Goal: Complete application form

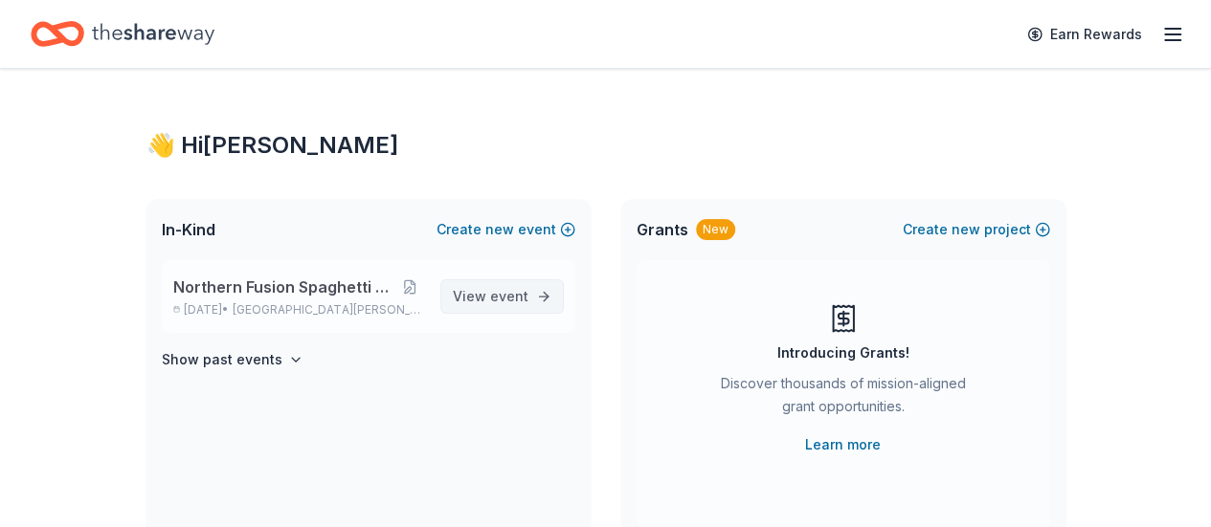
click at [484, 301] on span "View event" at bounding box center [491, 296] width 76 height 23
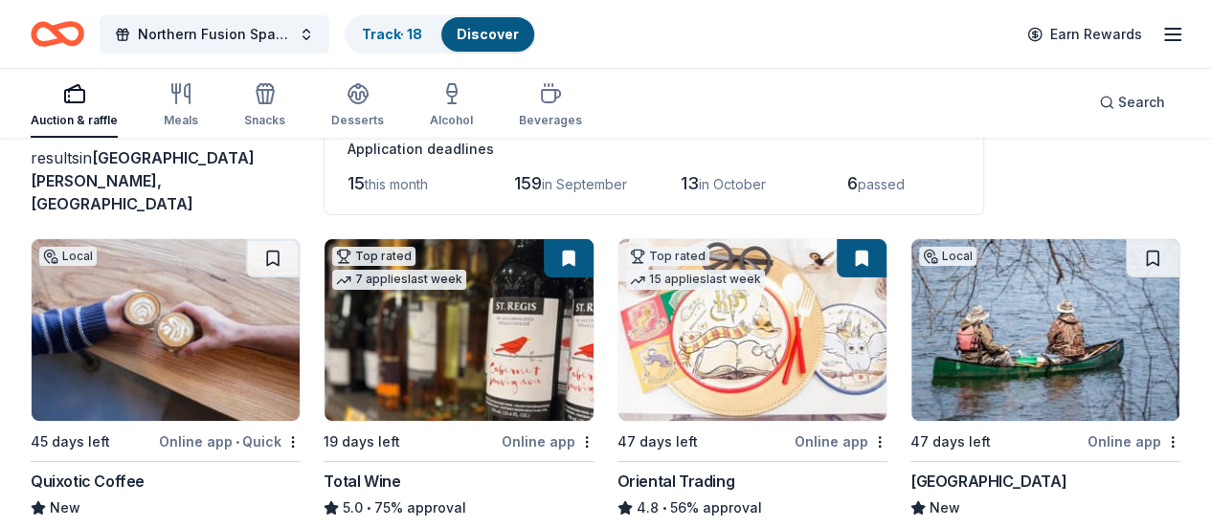
scroll to position [255, 0]
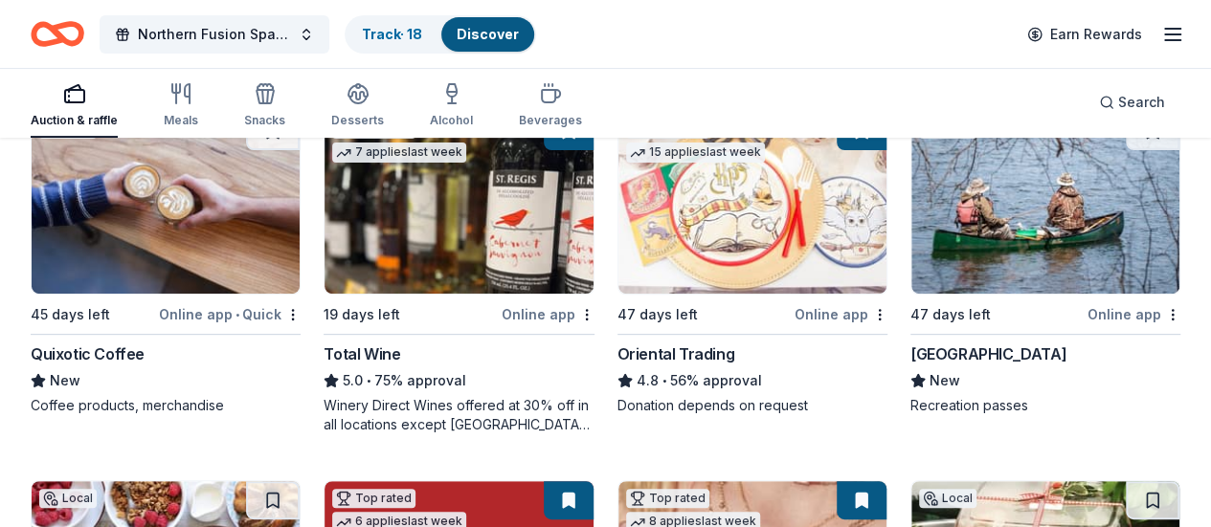
click at [395, 257] on img at bounding box center [458, 203] width 268 height 182
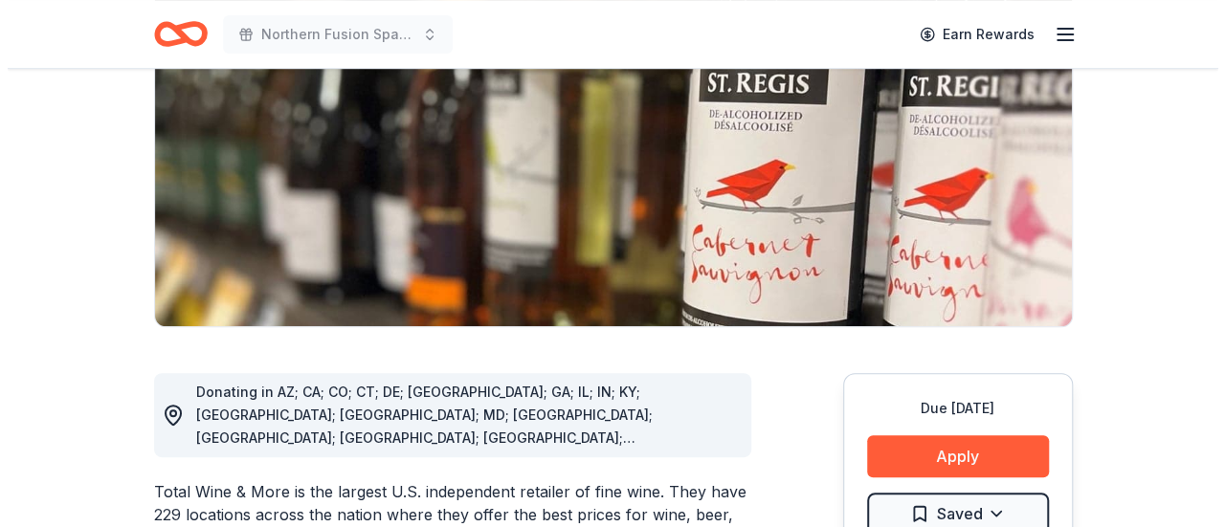
scroll to position [383, 0]
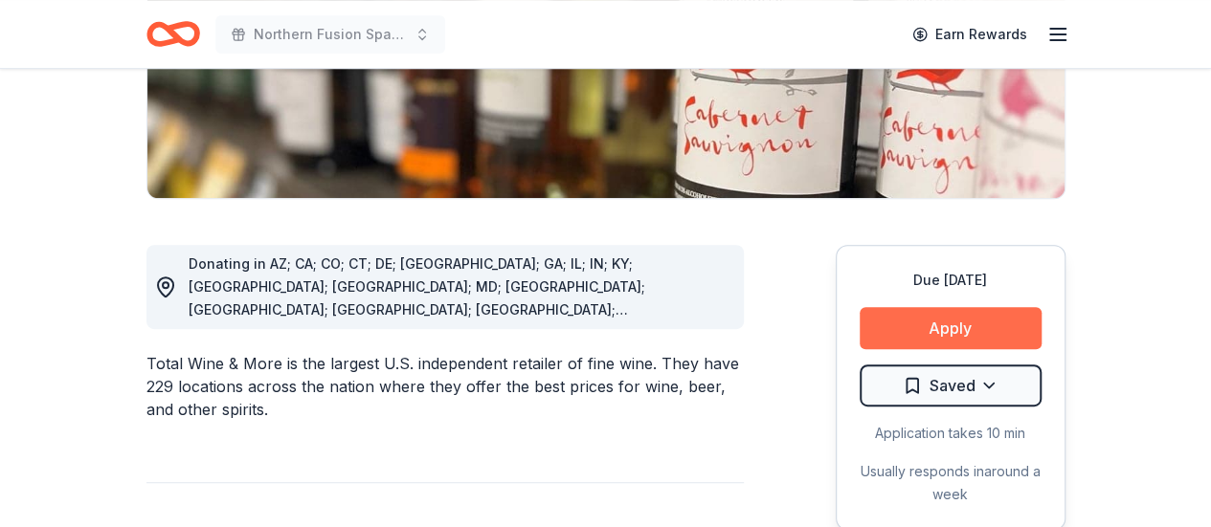
click at [932, 336] on button "Apply" at bounding box center [950, 328] width 182 height 42
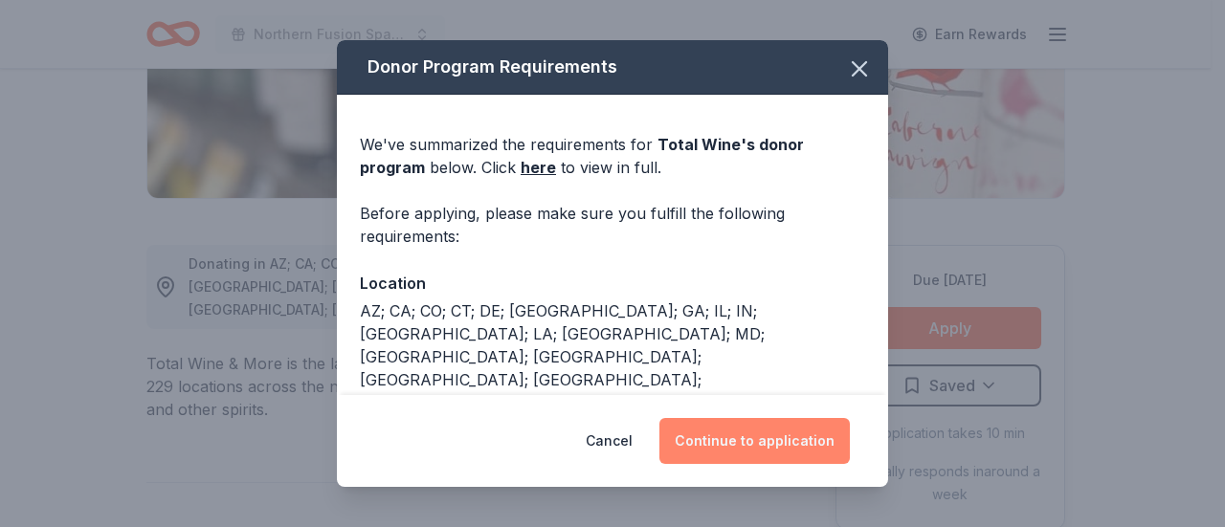
click at [749, 437] on button "Continue to application" at bounding box center [754, 441] width 190 height 46
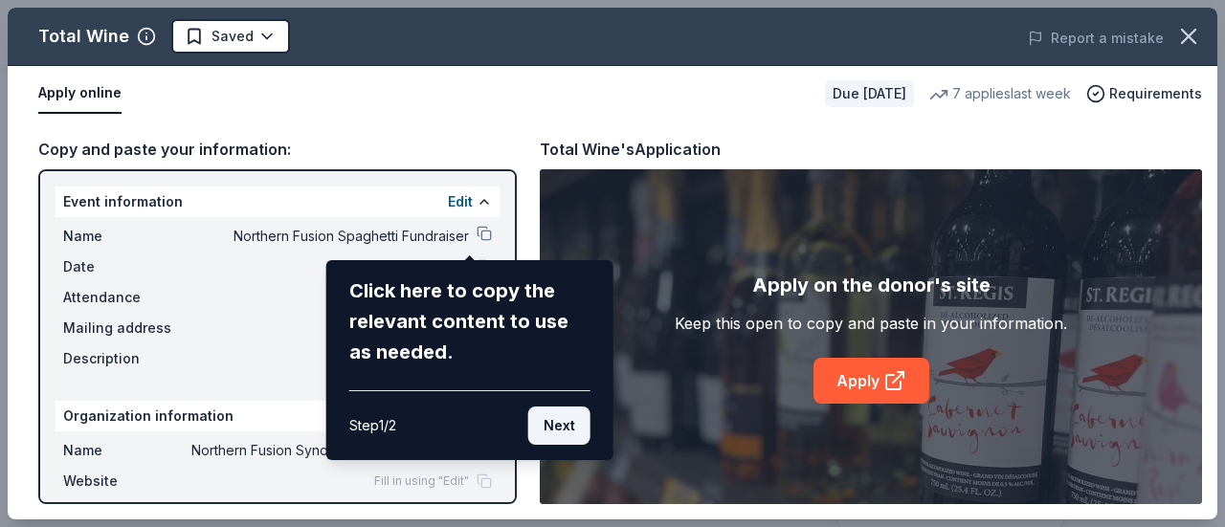
click at [575, 432] on button "Next" at bounding box center [559, 426] width 62 height 38
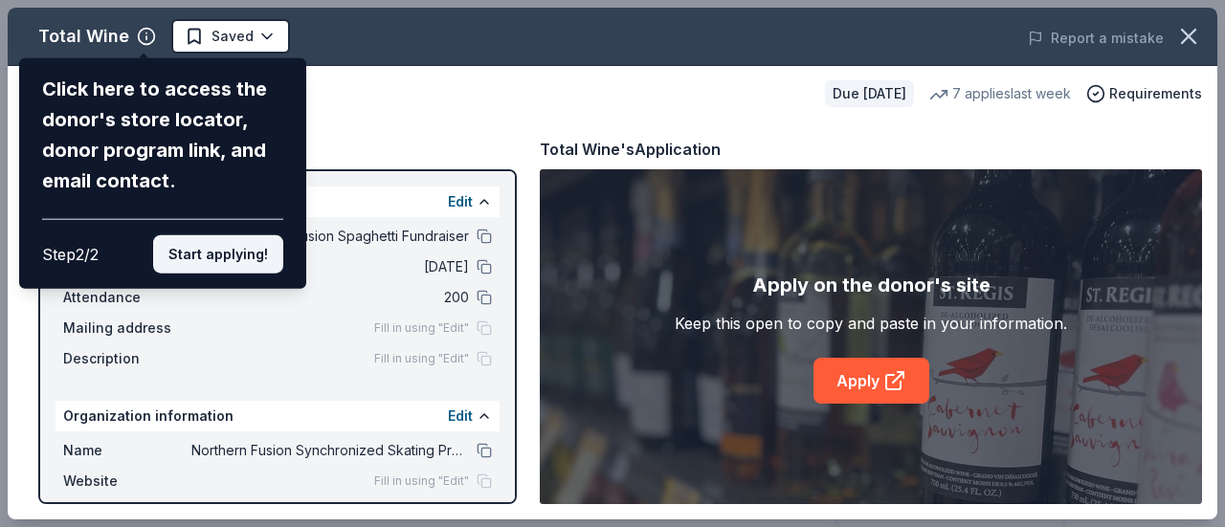
click at [202, 254] on button "Start applying!" at bounding box center [218, 254] width 130 height 38
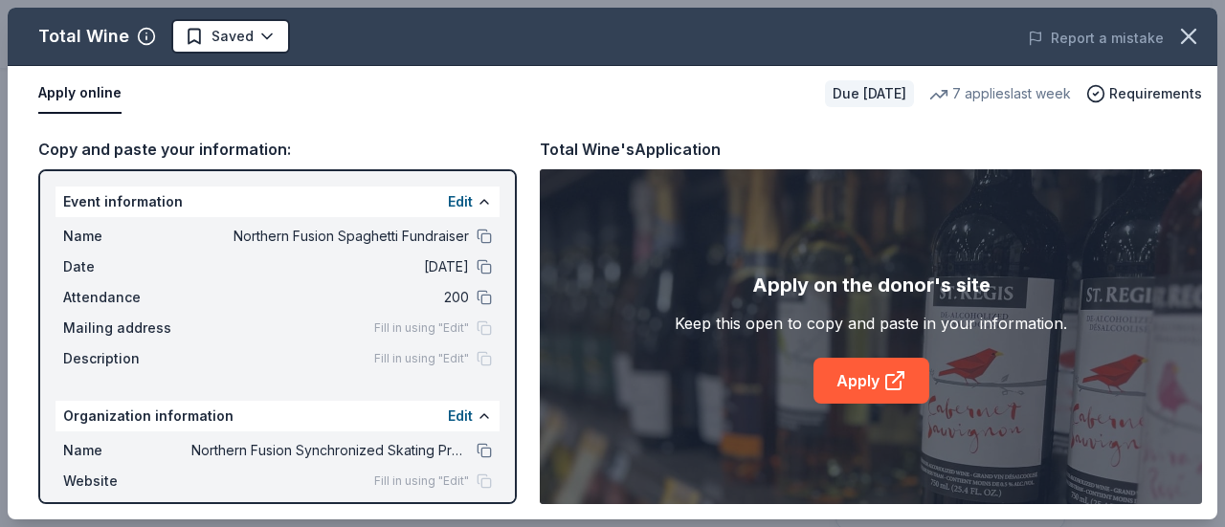
click at [429, 329] on span "Fill in using "Edit"" at bounding box center [421, 328] width 95 height 15
click at [427, 416] on div "Organization information Edit" at bounding box center [278, 416] width 444 height 31
click at [456, 416] on button "Edit" at bounding box center [460, 416] width 25 height 23
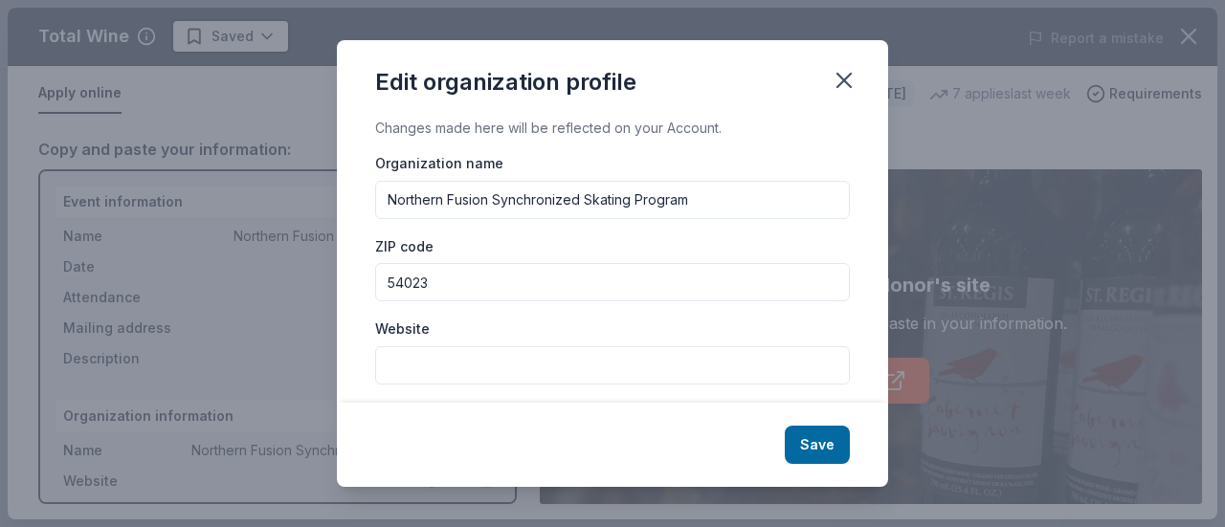
scroll to position [127, 0]
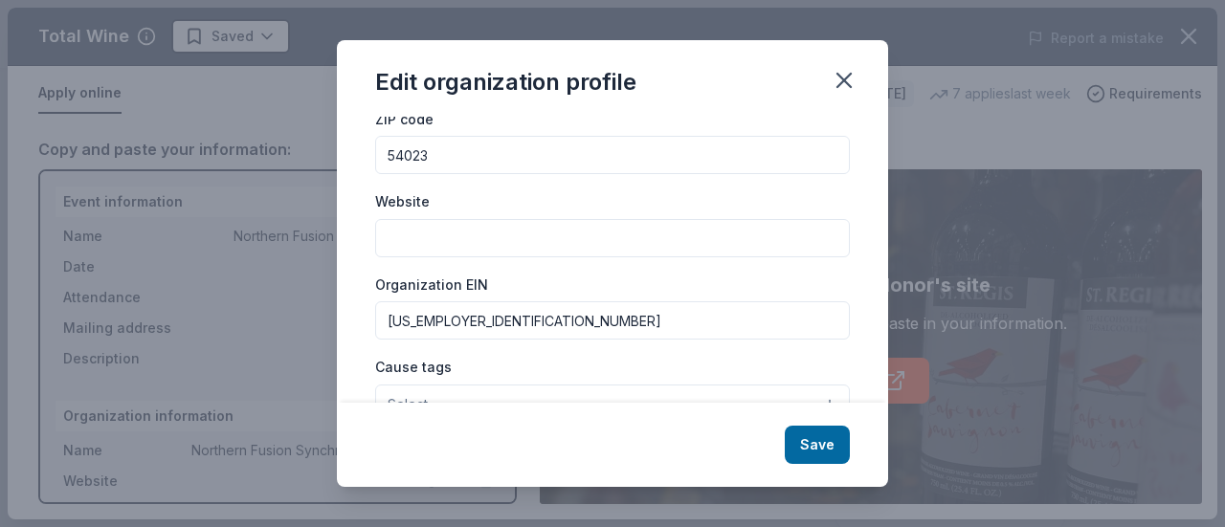
click at [467, 242] on input "Website" at bounding box center [612, 238] width 475 height 38
paste input "https://www.facebook.com/northernfusionsynchro/"
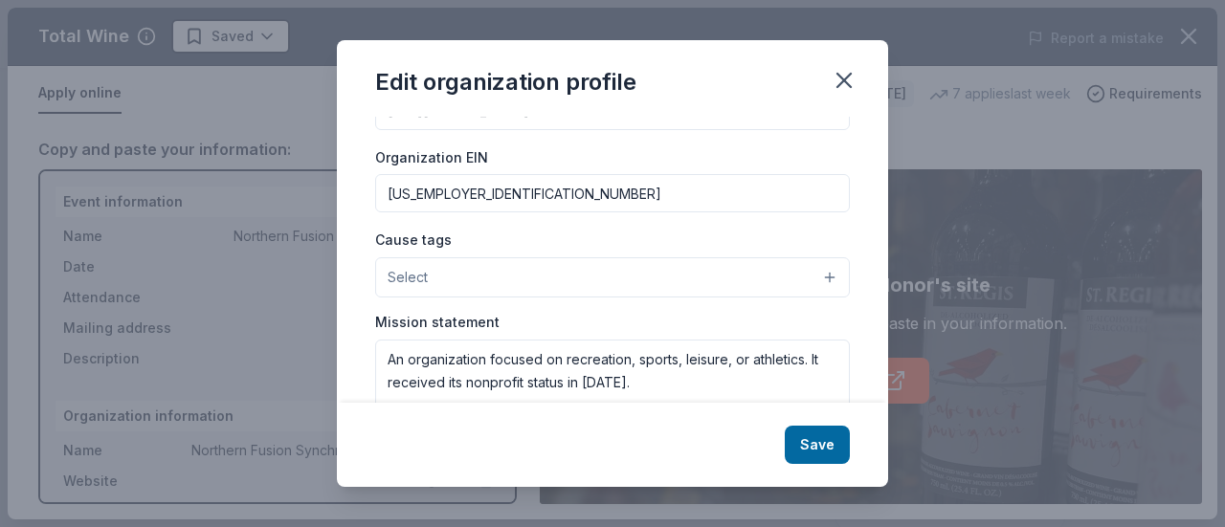
scroll to position [350, 0]
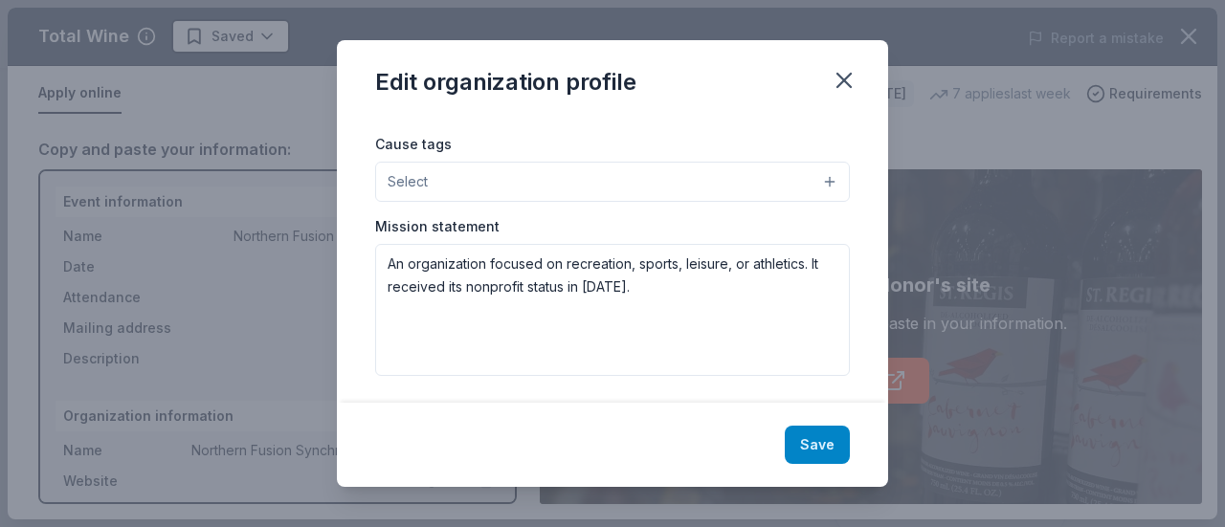
type input "https://www.facebook.com/northernfusionsynchro/"
click at [802, 441] on button "Save" at bounding box center [817, 445] width 65 height 38
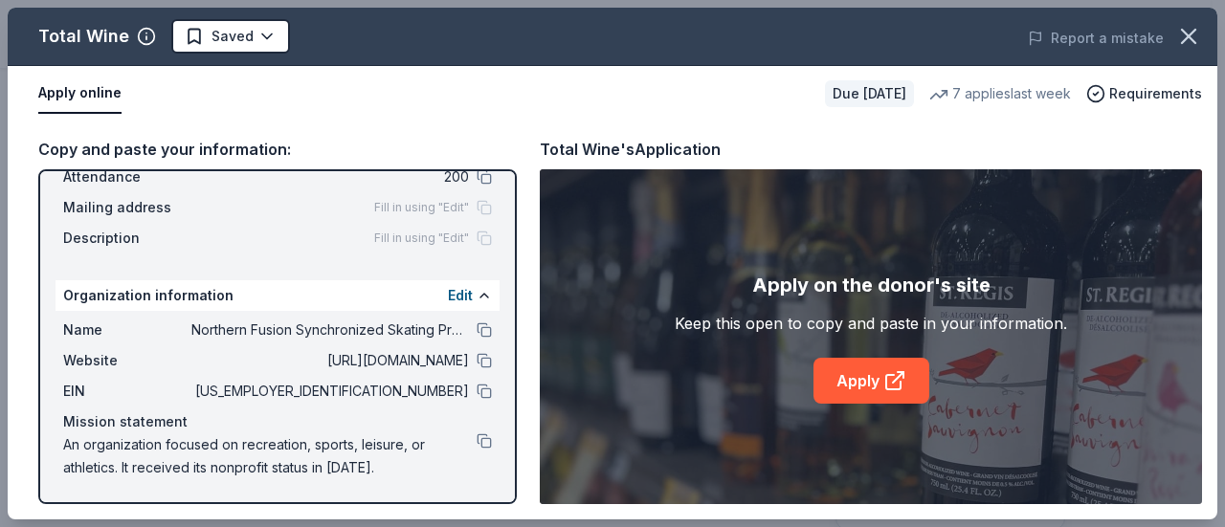
scroll to position [0, 0]
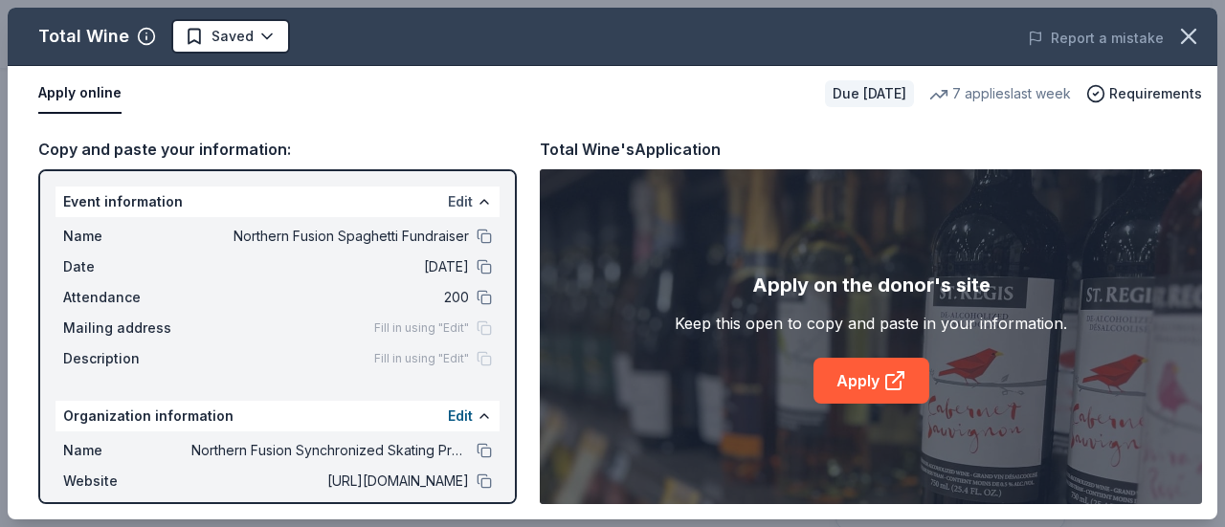
click at [451, 203] on button "Edit" at bounding box center [460, 201] width 25 height 23
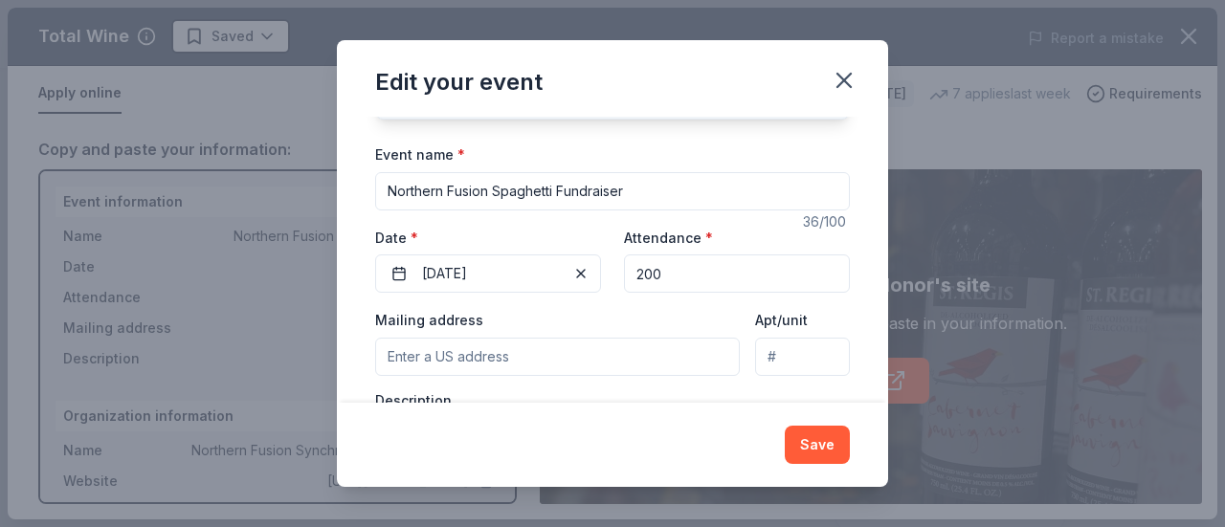
scroll to position [255, 0]
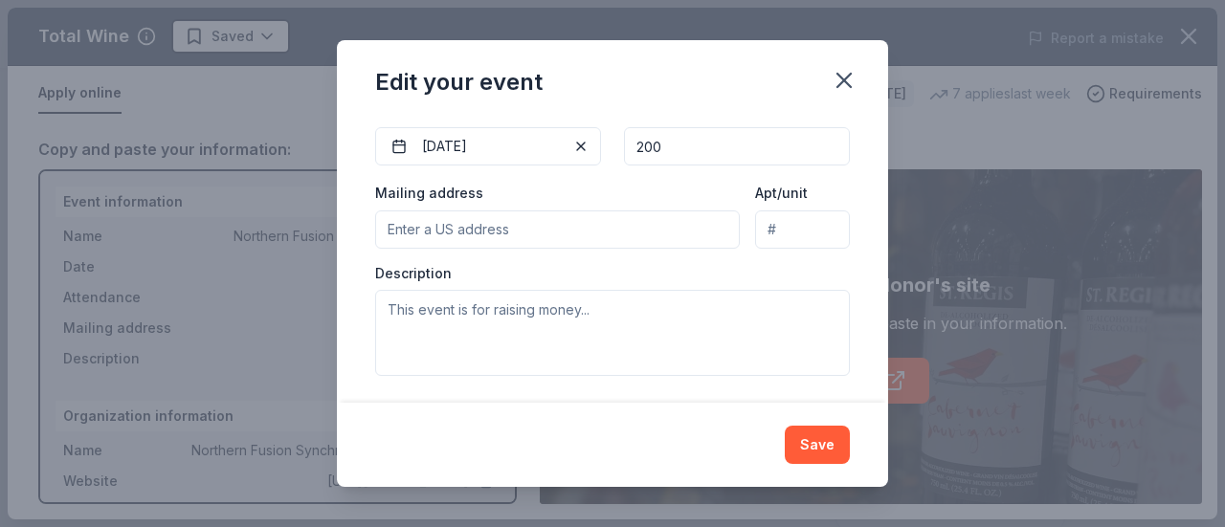
click at [540, 232] on input "Mailing address" at bounding box center [557, 230] width 365 height 38
type input "2046 13th Avenue East, North Saint Paul, MN, 55109"
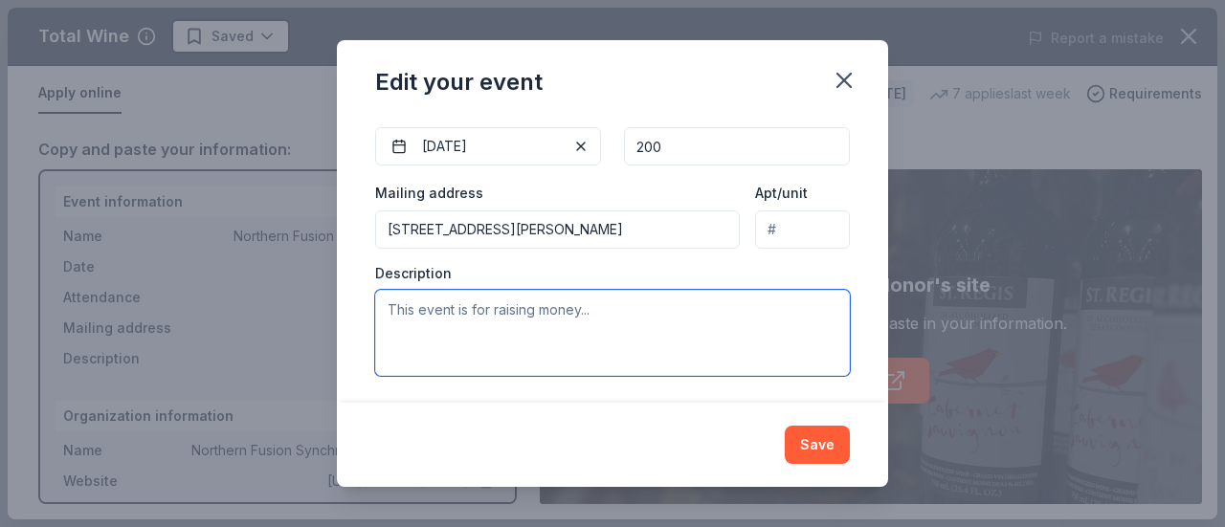
click at [645, 300] on textarea at bounding box center [612, 333] width 475 height 86
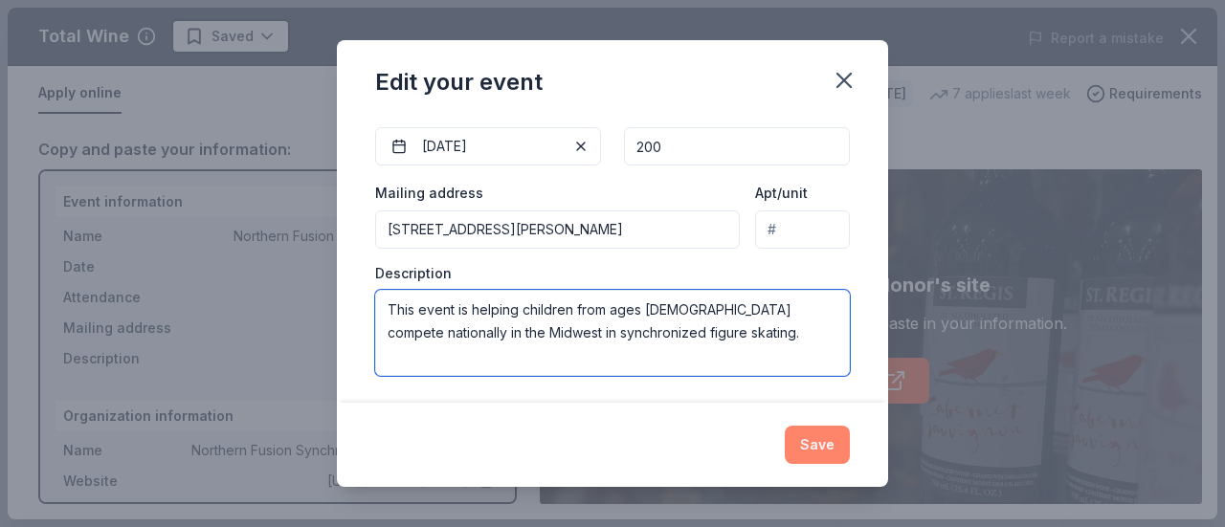
type textarea "This event is helping children from ages 5-18 compete nationally in the Midwest…"
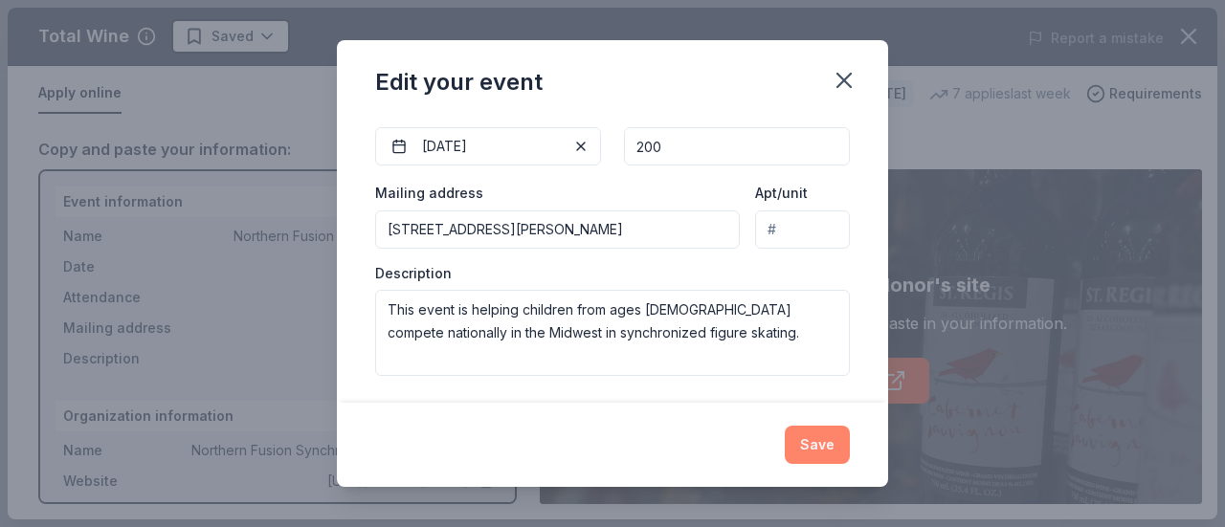
click at [812, 441] on button "Save" at bounding box center [817, 445] width 65 height 38
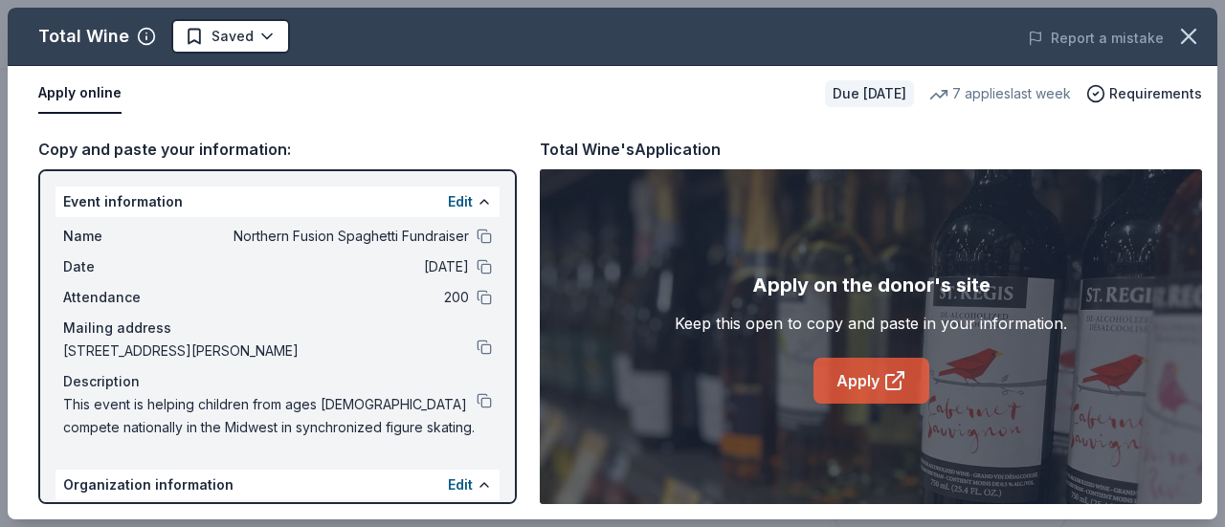
click at [886, 375] on icon at bounding box center [893, 382] width 14 height 14
